Goal: Transaction & Acquisition: Purchase product/service

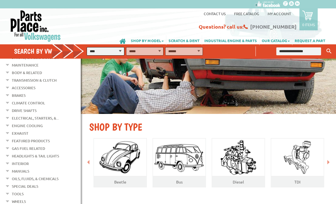
scroll to position [47, 0]
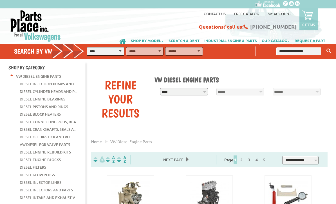
click at [120, 52] on select "**********" at bounding box center [105, 51] width 37 height 8
click at [300, 51] on input "text" at bounding box center [298, 52] width 44 height 8
type input "*"
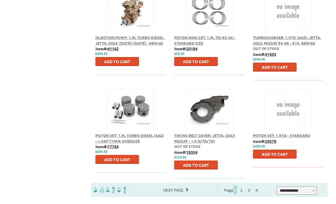
scroll to position [402, 0]
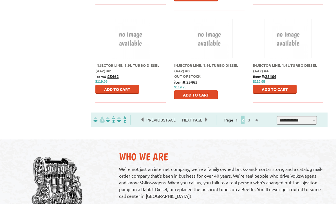
scroll to position [468, 0]
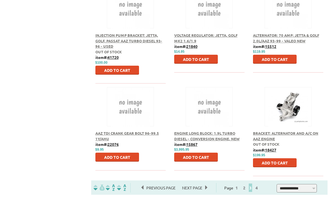
scroll to position [429, 0]
